Goal: Task Accomplishment & Management: Manage account settings

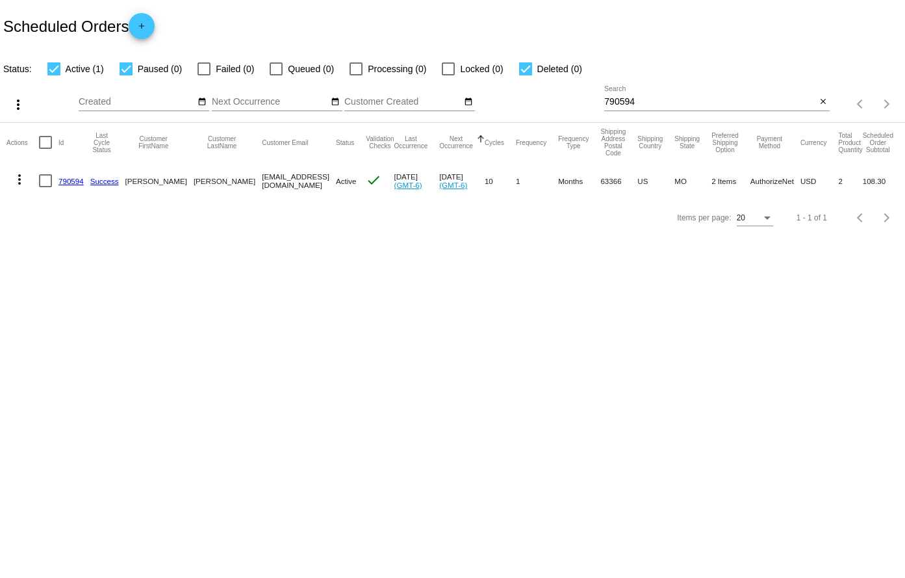
click at [667, 102] on input "790594" at bounding box center [710, 102] width 212 height 10
paste input "954461"
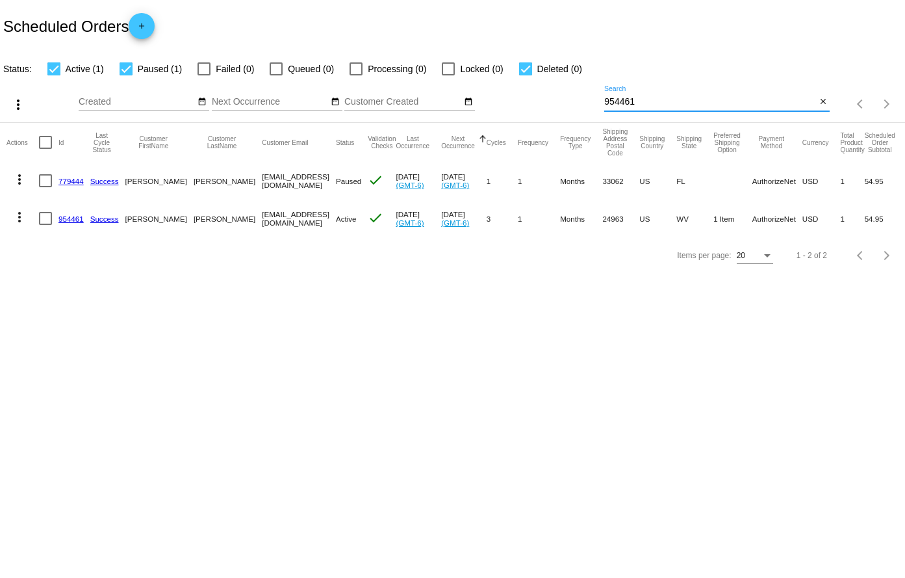
type input "954461"
click at [61, 220] on link "954461" at bounding box center [70, 218] width 25 height 8
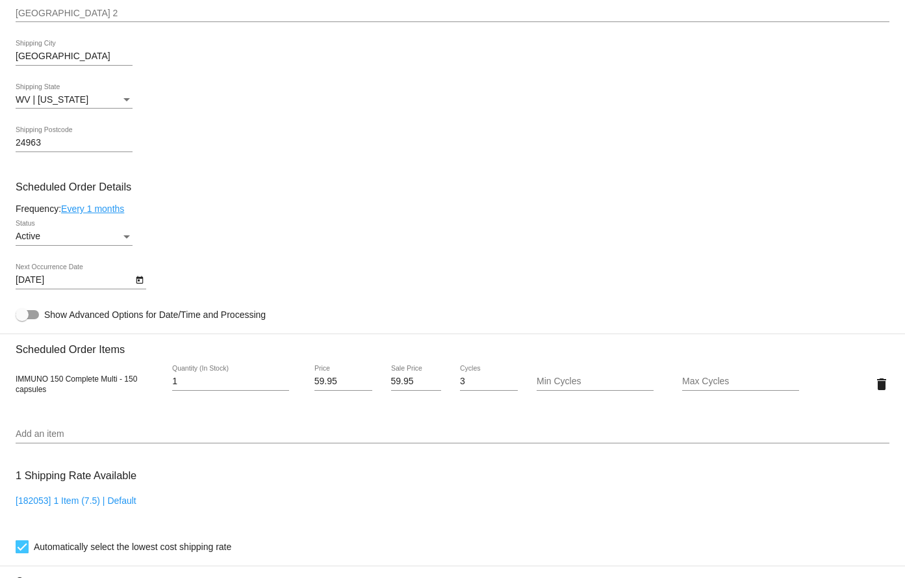
scroll to position [650, 0]
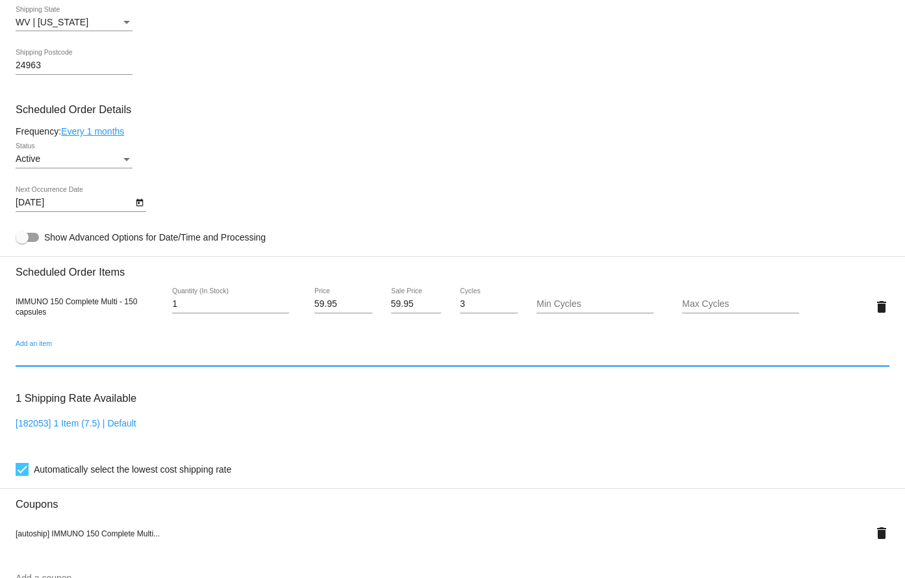
click at [90, 352] on input "Add an item" at bounding box center [453, 357] width 874 height 10
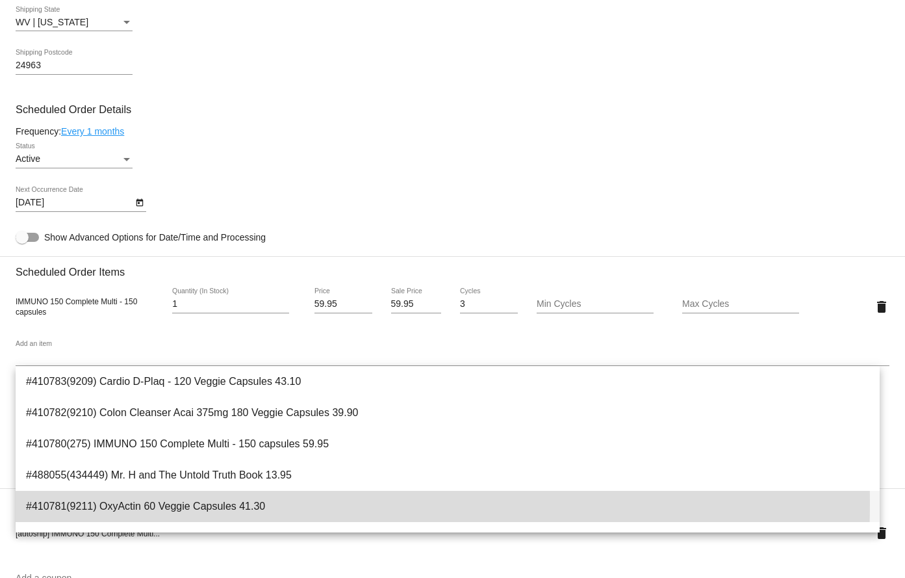
click at [172, 503] on span "#410781(9211) OxyActin 60 Veggie Capsules 41.30" at bounding box center [448, 506] width 844 height 31
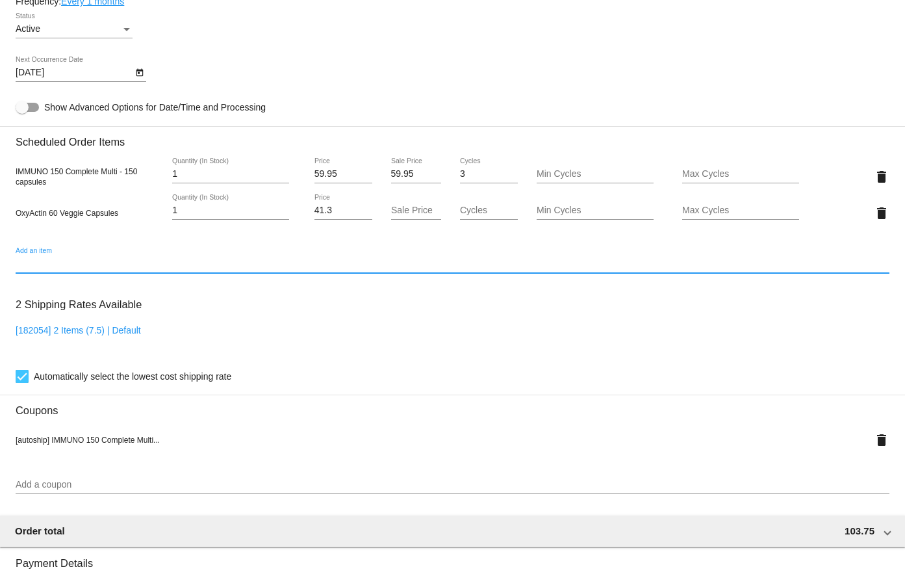
scroll to position [715, 0]
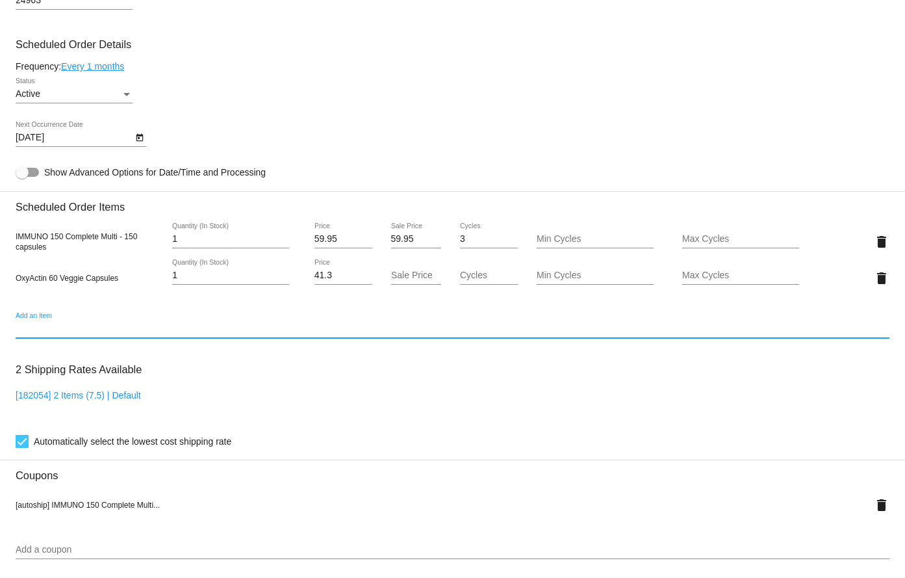
click at [337, 272] on input "41.3" at bounding box center [344, 275] width 58 height 10
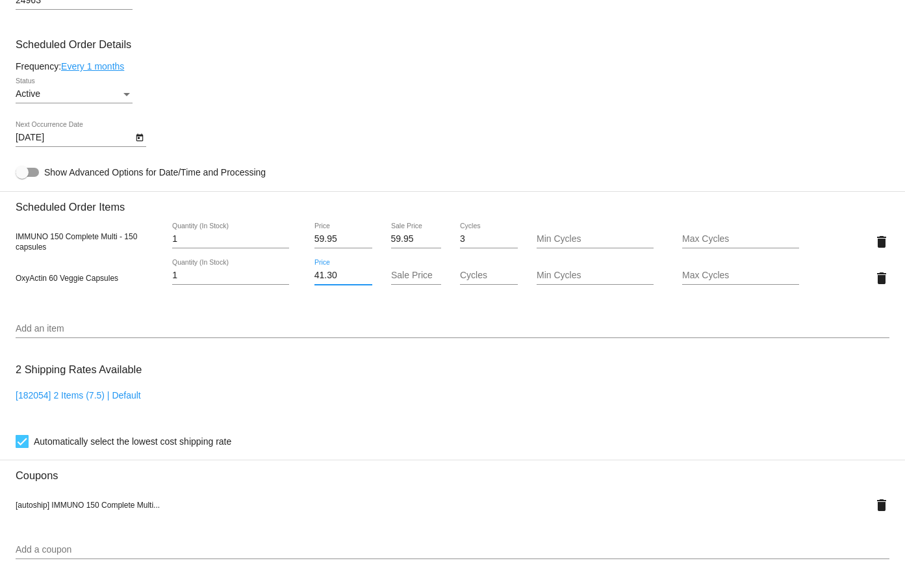
type input "41.30"
click at [441, 47] on mat-card "Customer 6734715: [PERSON_NAME] [EMAIL_ADDRESS][DOMAIN_NAME] Customer Shipping …" at bounding box center [452, 252] width 905 height 1382
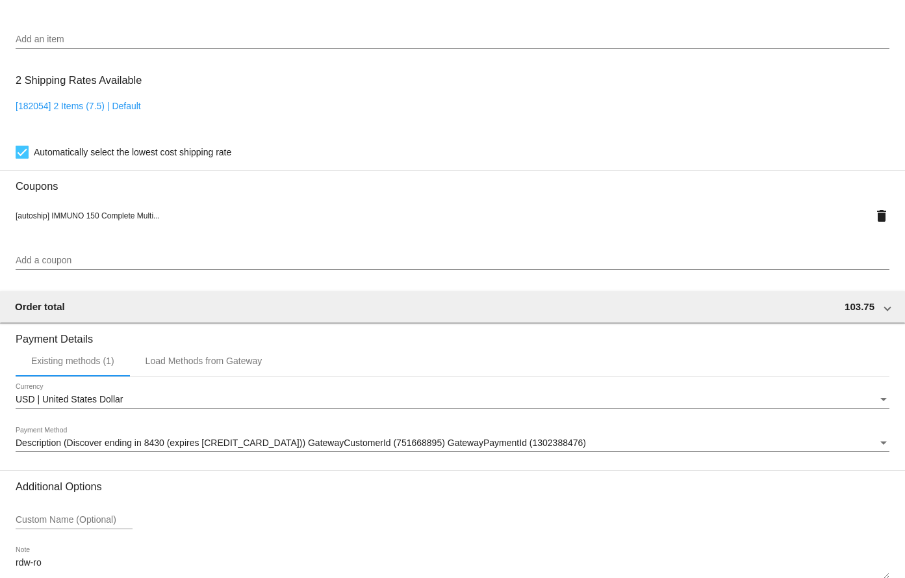
scroll to position [1079, 0]
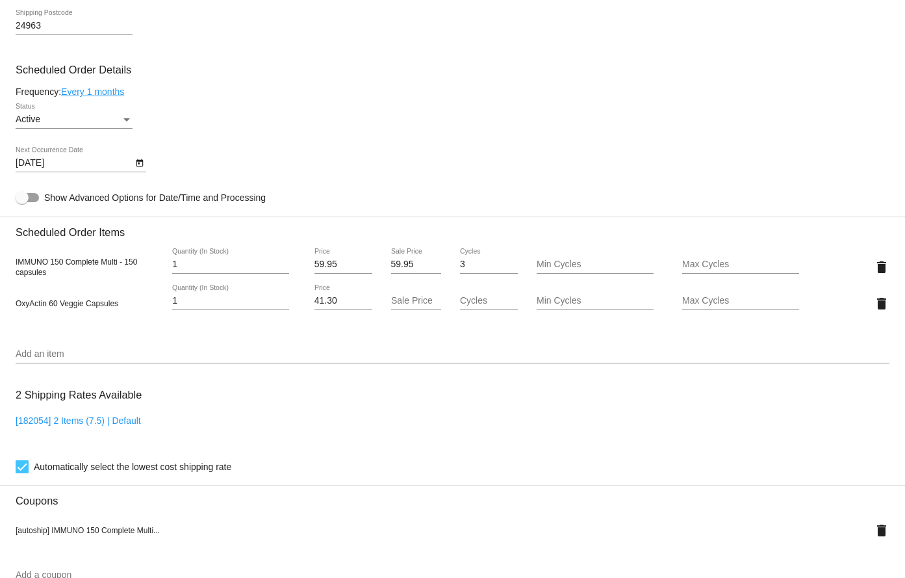
scroll to position [170, 0]
